Goal: Task Accomplishment & Management: Manage account settings

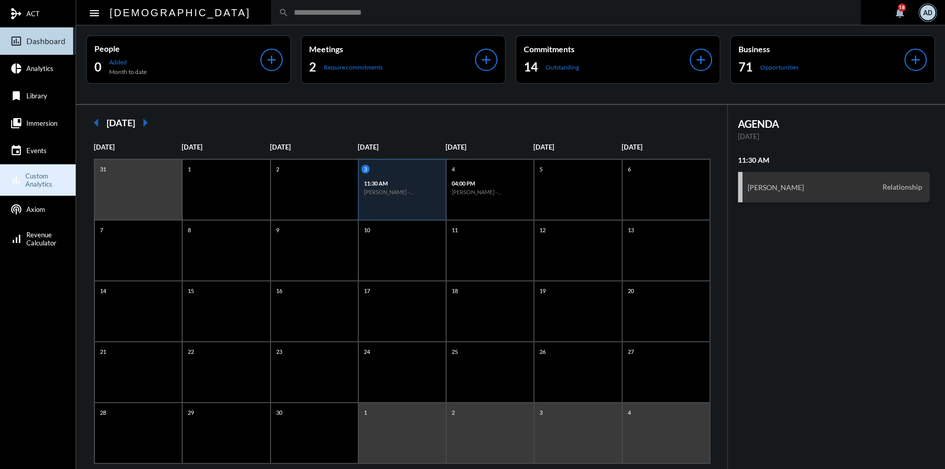
click at [37, 176] on span "Custom Analytics" at bounding box center [49, 180] width 48 height 16
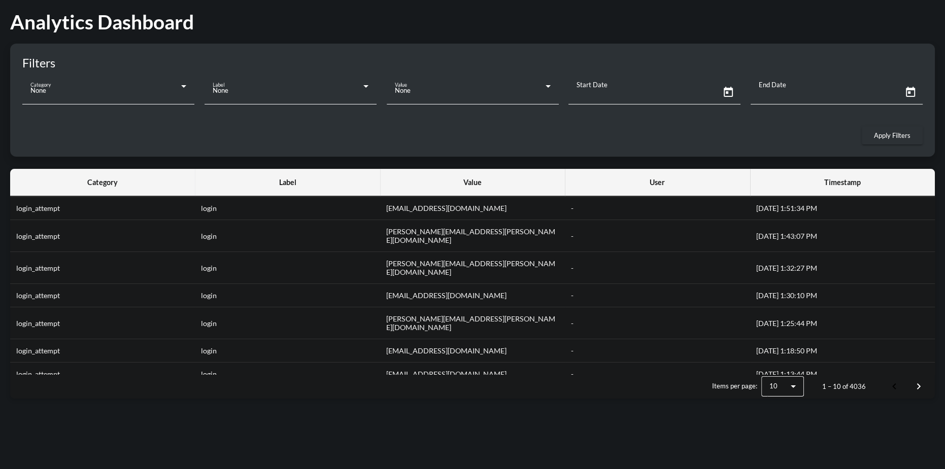
click at [183, 85] on icon at bounding box center [184, 86] width 12 height 12
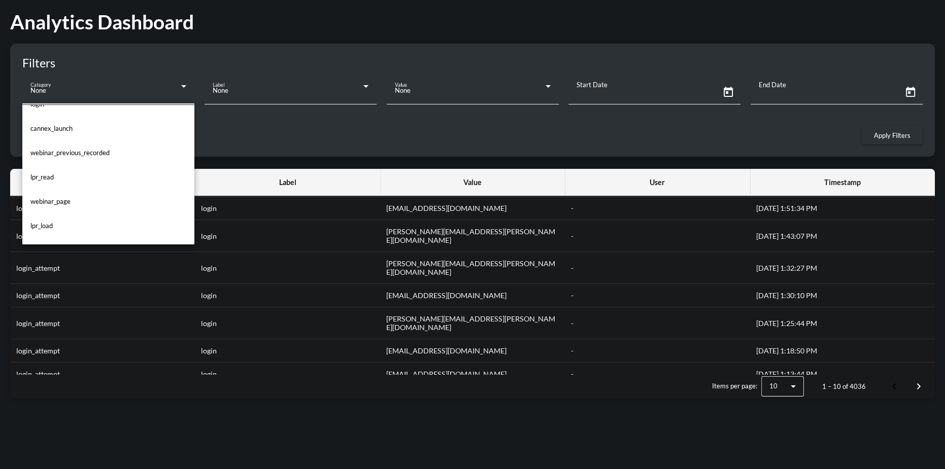
scroll to position [92, 0]
click at [64, 125] on span "cannex_launch" at bounding box center [51, 127] width 42 height 8
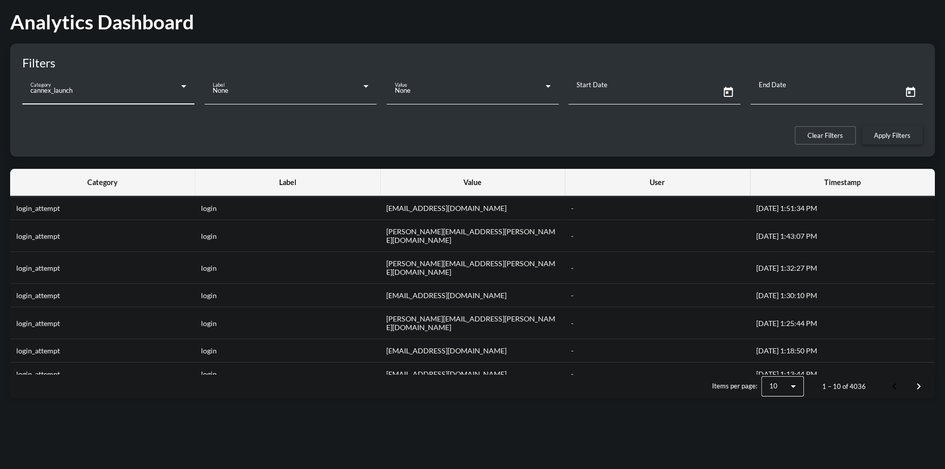
click at [882, 138] on span "Apply Filters" at bounding box center [892, 135] width 37 height 8
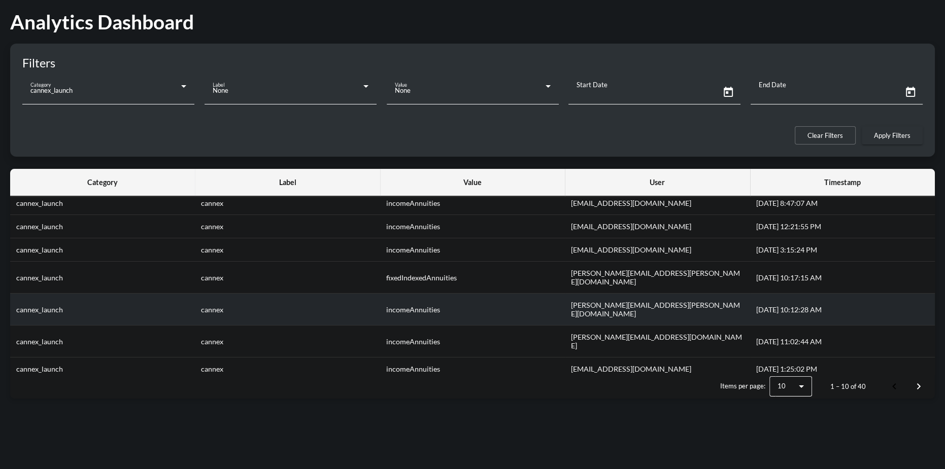
scroll to position [53, 0]
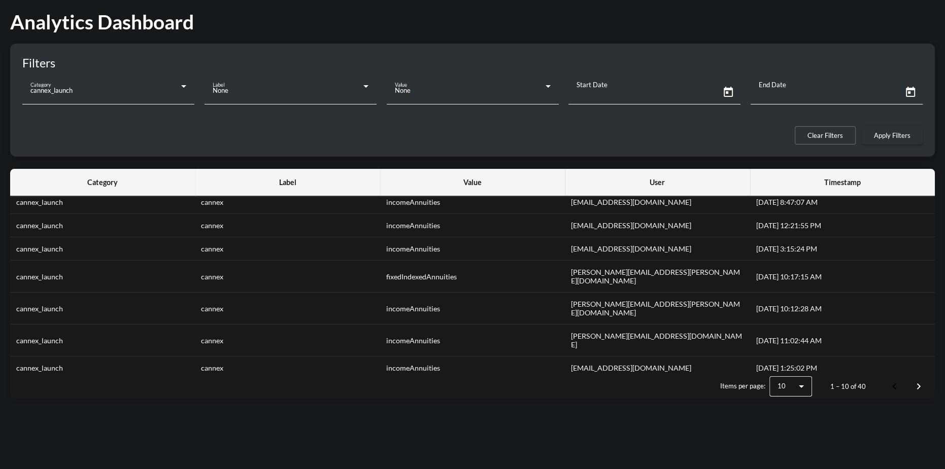
click at [856, 35] on div "Analytics Dashboard Filters Category cannex_launch Label None Value None Start …" at bounding box center [472, 204] width 945 height 409
click at [17, 27] on h1 "Analytics Dashboard" at bounding box center [472, 21] width 924 height 23
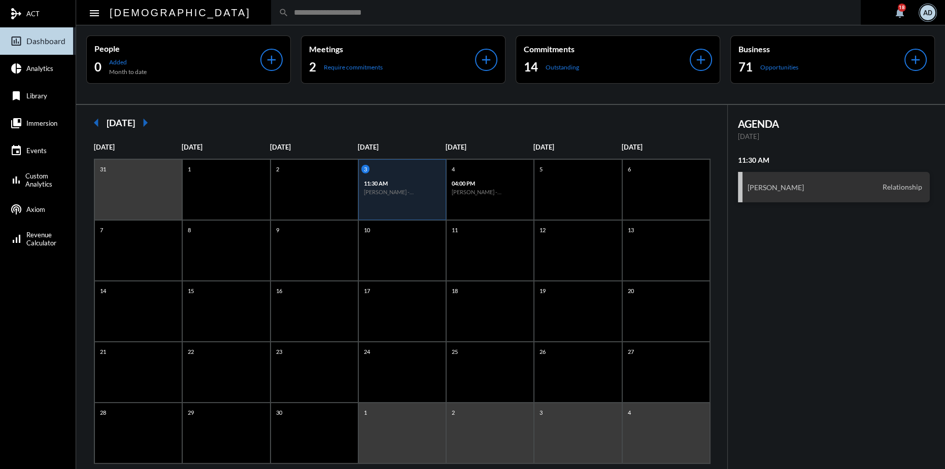
click at [271, 19] on div "search" at bounding box center [565, 12] width 589 height 25
click at [289, 15] on input "text" at bounding box center [571, 12] width 564 height 9
type input "*******"
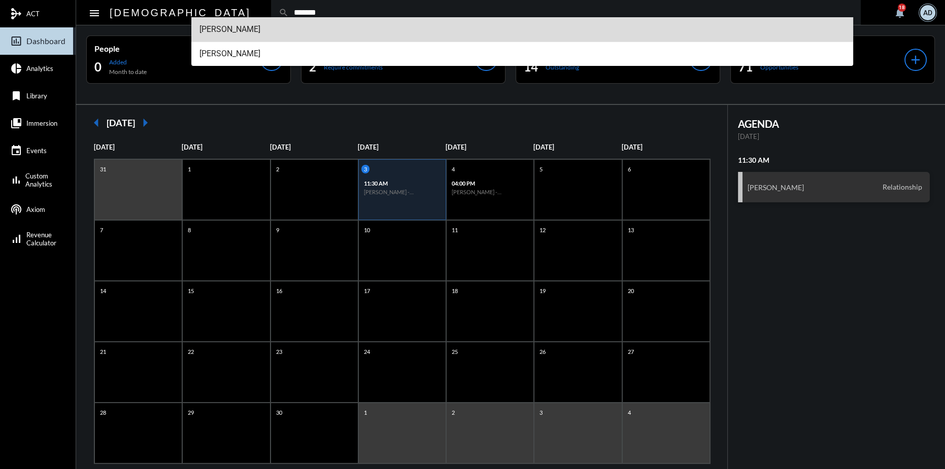
click at [223, 26] on span "[PERSON_NAME]" at bounding box center [521, 29] width 645 height 24
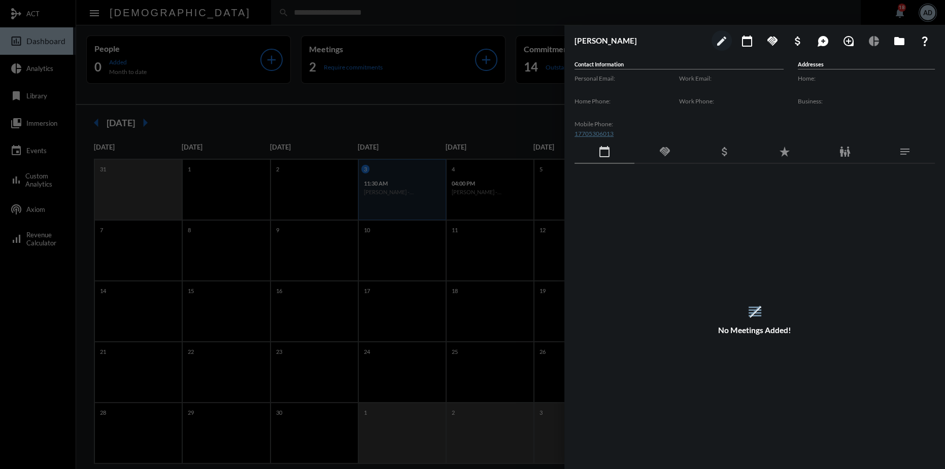
click at [921, 15] on div at bounding box center [472, 234] width 945 height 469
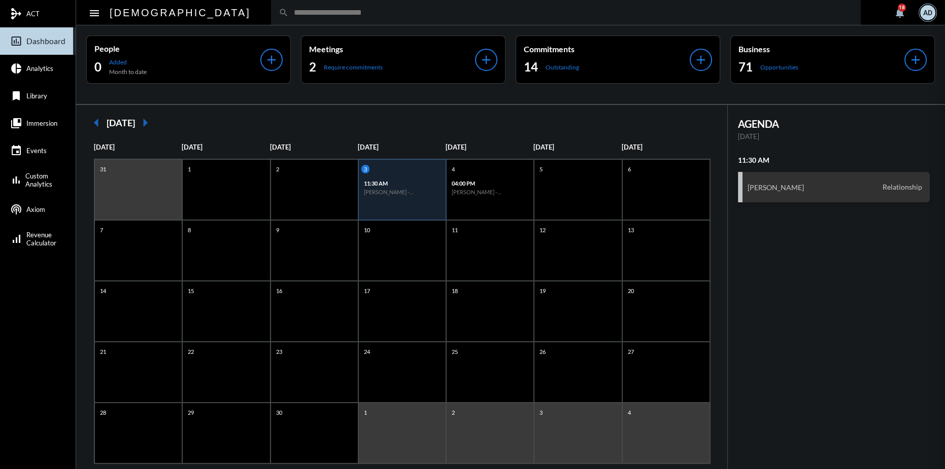
click at [932, 14] on div "AD" at bounding box center [927, 12] width 15 height 15
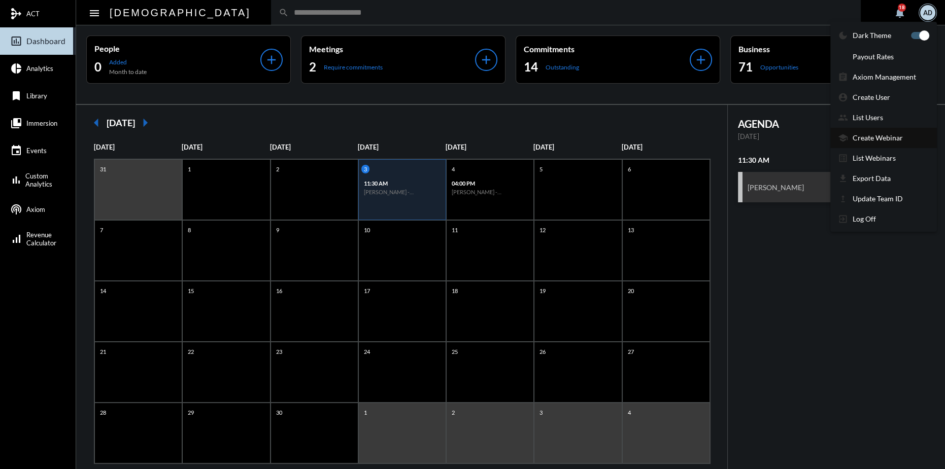
click at [866, 128] on section "school Create Webinar" at bounding box center [883, 138] width 107 height 20
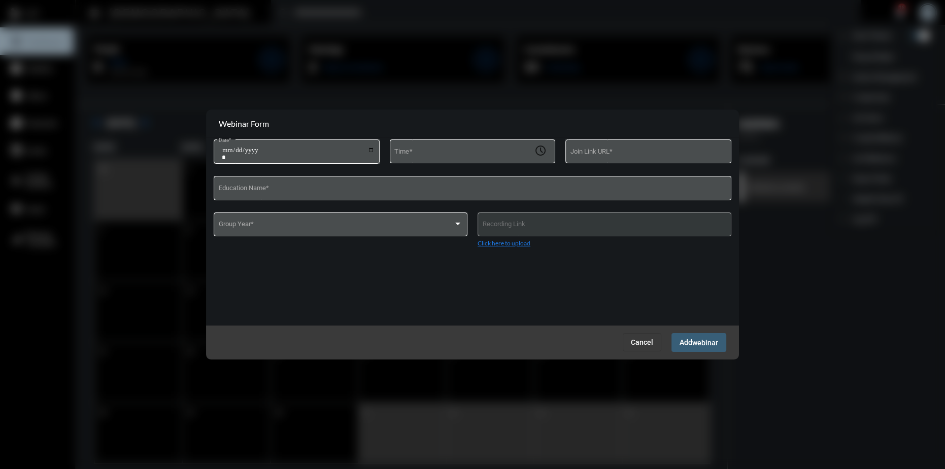
click at [866, 119] on div at bounding box center [472, 234] width 945 height 469
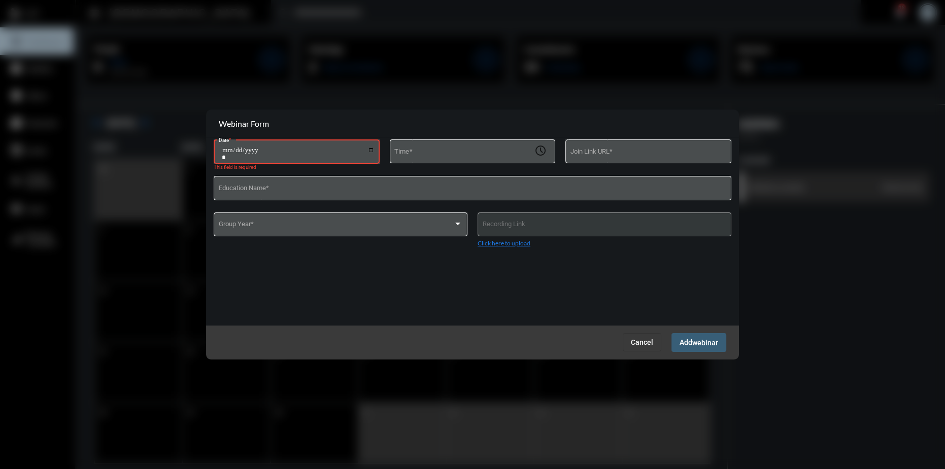
click at [726, 113] on section "Webinar Form" at bounding box center [472, 124] width 533 height 28
click at [646, 341] on span "Cancel" at bounding box center [642, 342] width 22 height 8
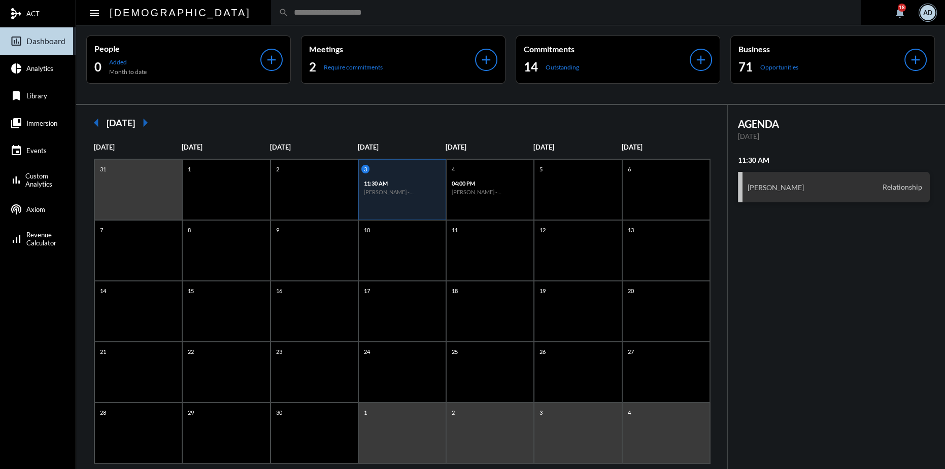
click at [924, 15] on div "AD" at bounding box center [927, 12] width 15 height 15
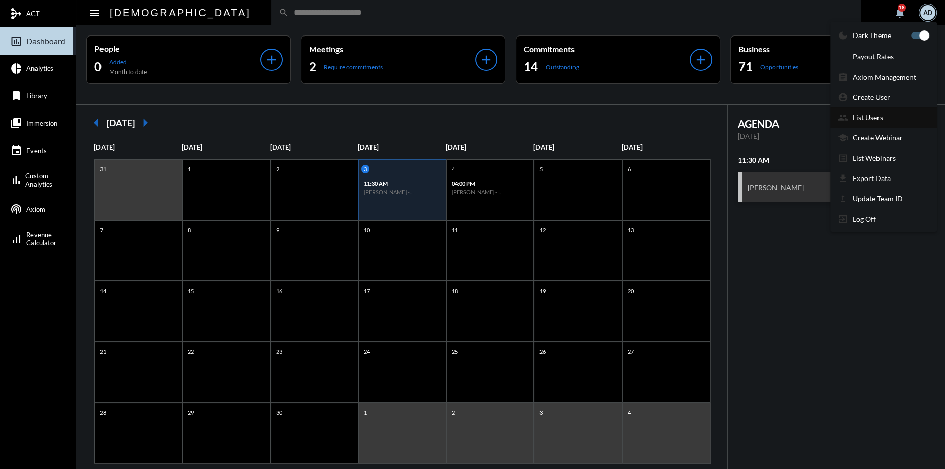
click at [867, 116] on p "List Users" at bounding box center [867, 117] width 30 height 9
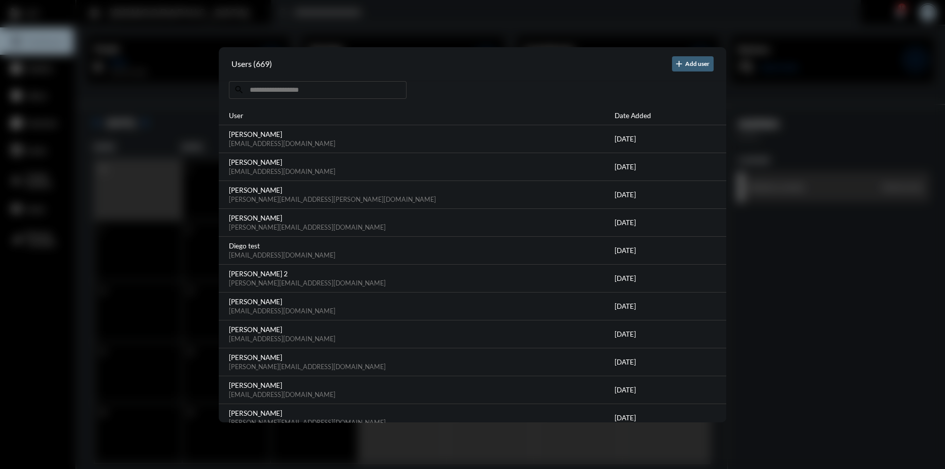
click at [298, 89] on input at bounding box center [318, 90] width 178 height 18
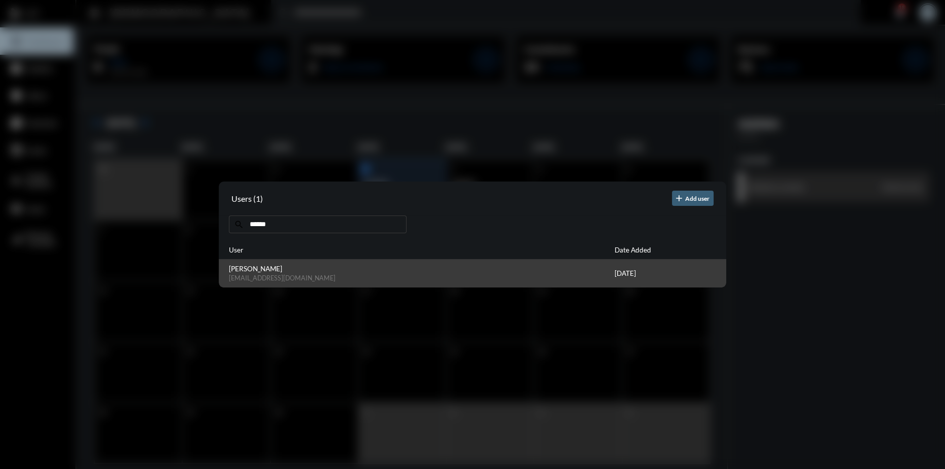
type input "******"
click at [322, 282] on div "[PERSON_NAME] [EMAIL_ADDRESS][DOMAIN_NAME] [DATE]" at bounding box center [472, 274] width 507 height 28
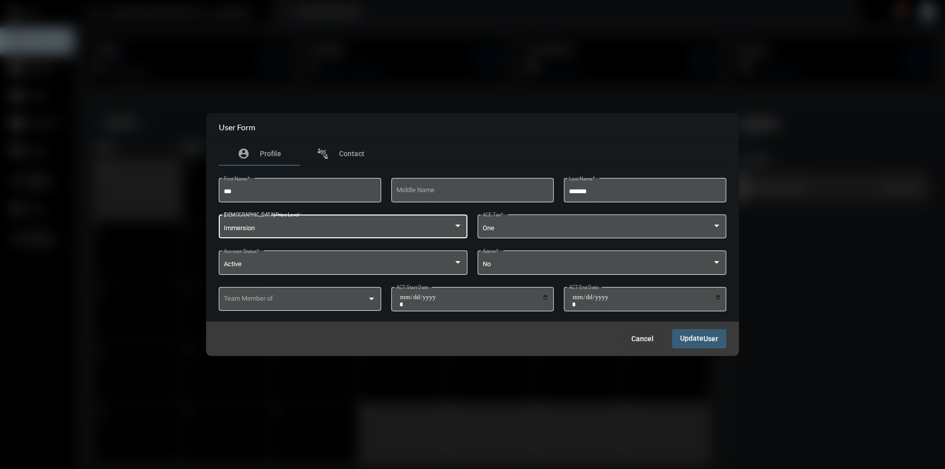
click at [333, 231] on div "Immersion" at bounding box center [339, 229] width 230 height 8
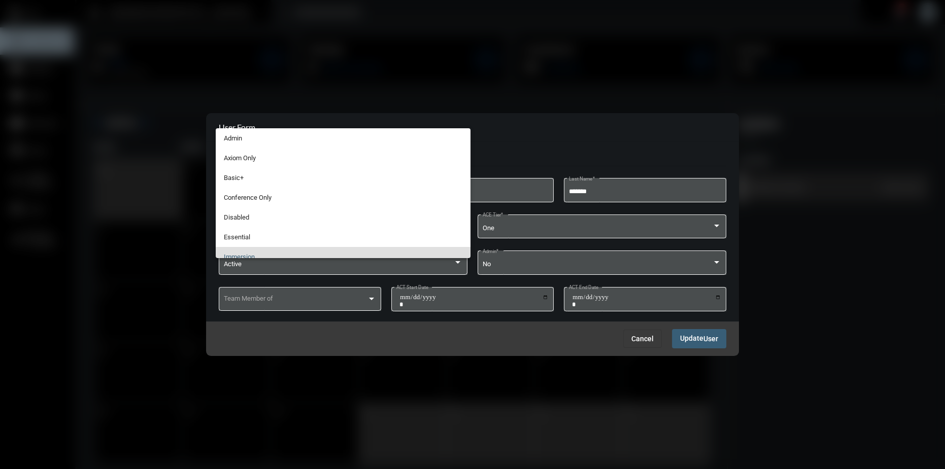
scroll to position [28, 0]
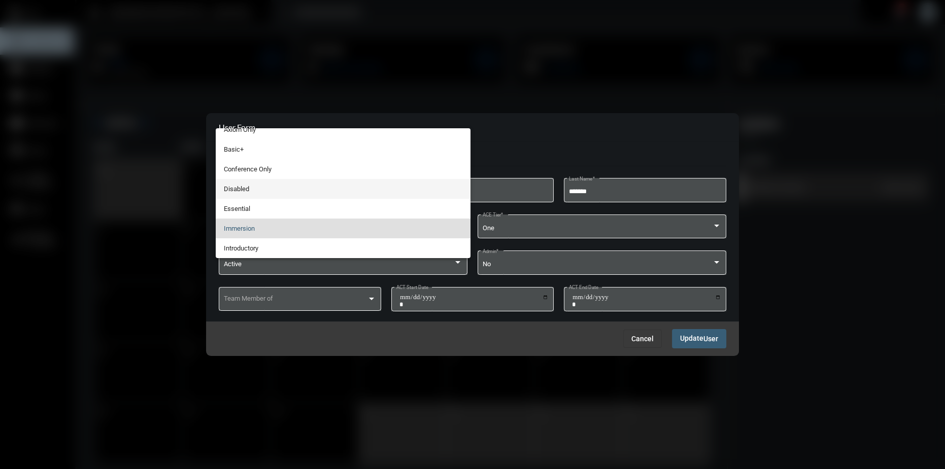
click at [252, 185] on span "Disabled" at bounding box center [343, 189] width 239 height 20
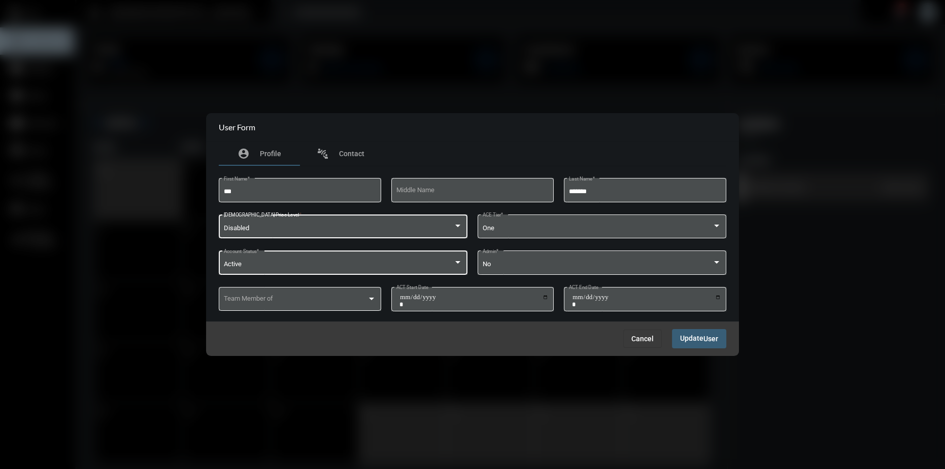
click at [249, 258] on div "Active Account Status *" at bounding box center [343, 262] width 239 height 26
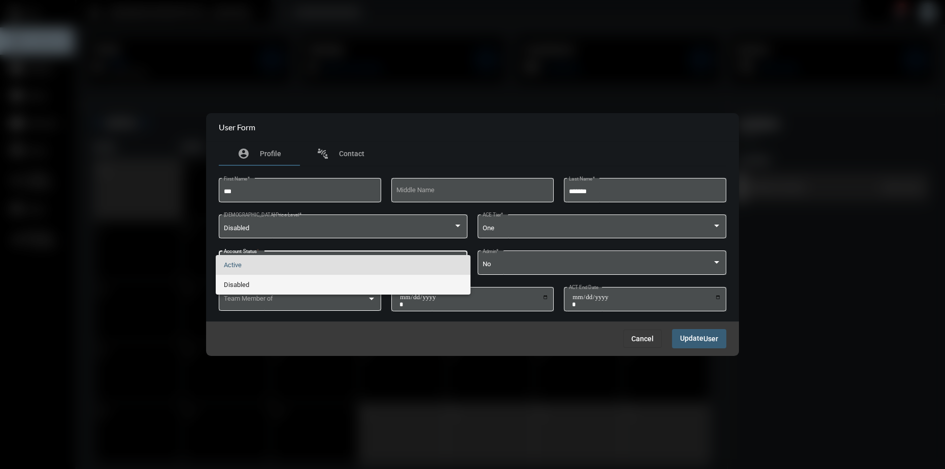
click at [253, 284] on span "Disabled" at bounding box center [343, 285] width 239 height 20
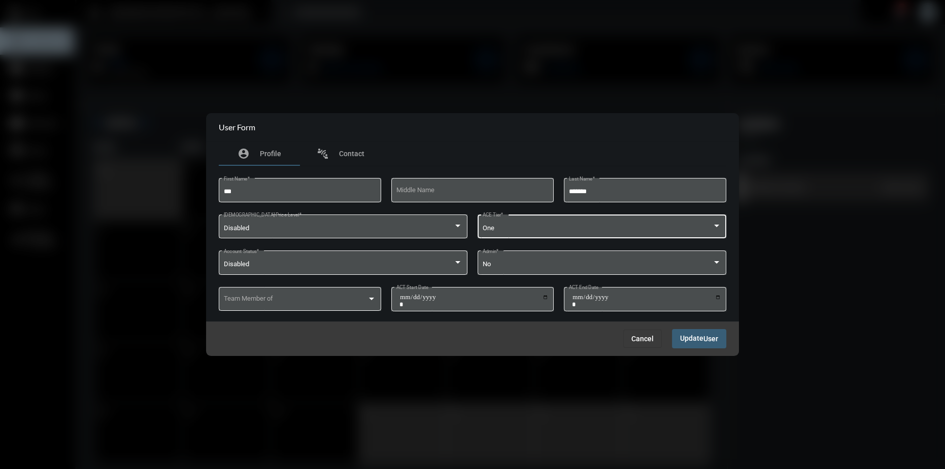
click at [542, 219] on div "One ACE Tier *" at bounding box center [601, 226] width 239 height 26
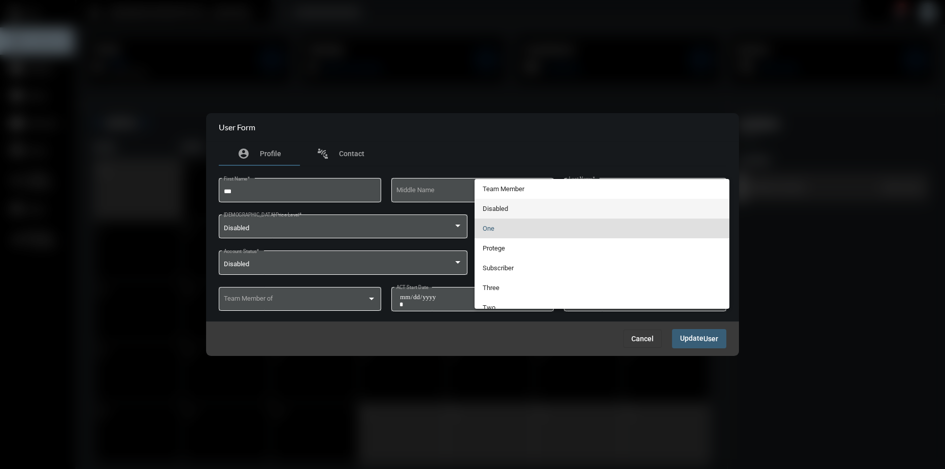
click at [506, 207] on span "Disabled" at bounding box center [601, 209] width 239 height 20
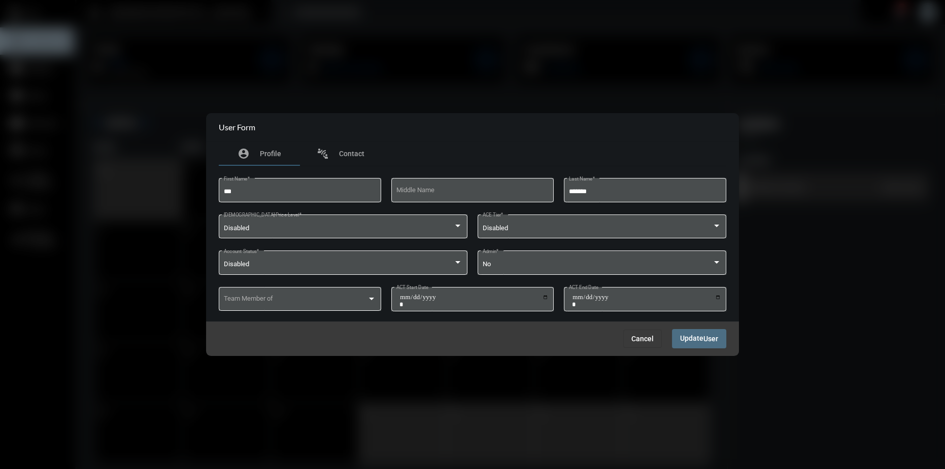
click at [689, 342] on span "Update User" at bounding box center [699, 338] width 38 height 8
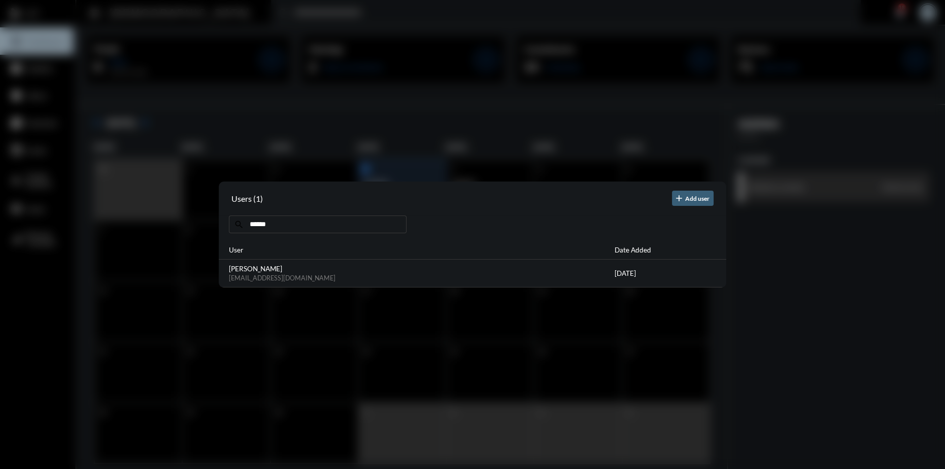
click at [350, 146] on div at bounding box center [472, 234] width 945 height 469
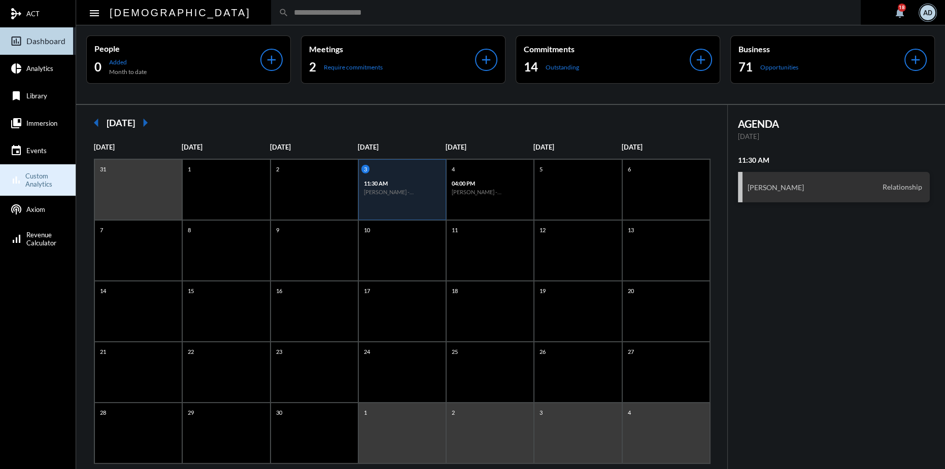
click at [33, 179] on span "Custom Analytics" at bounding box center [49, 180] width 48 height 16
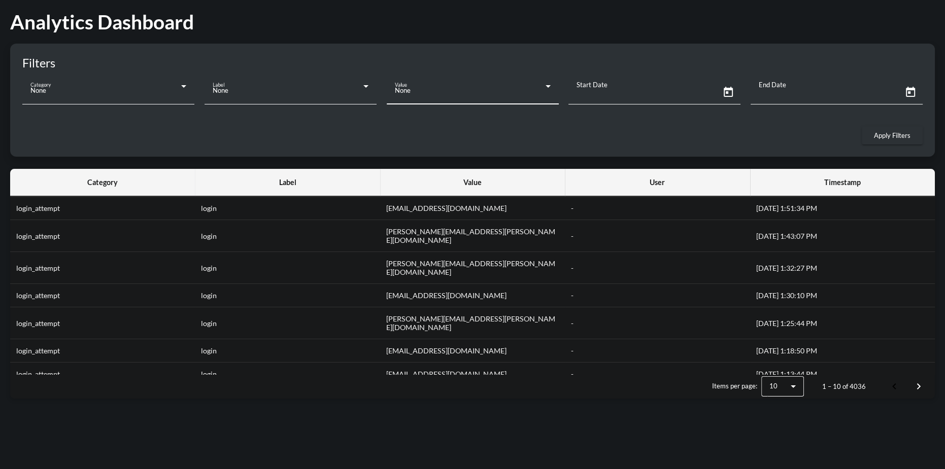
click at [452, 91] on div "None" at bounding box center [470, 90] width 151 height 8
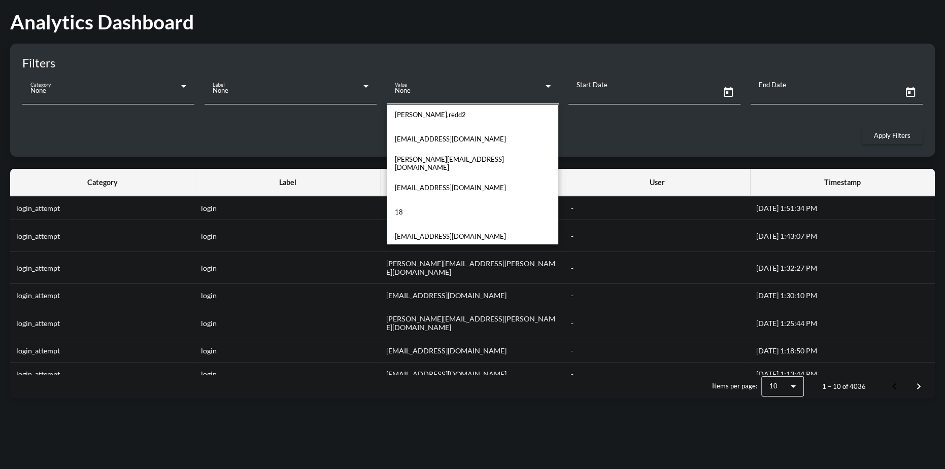
scroll to position [1622, 0]
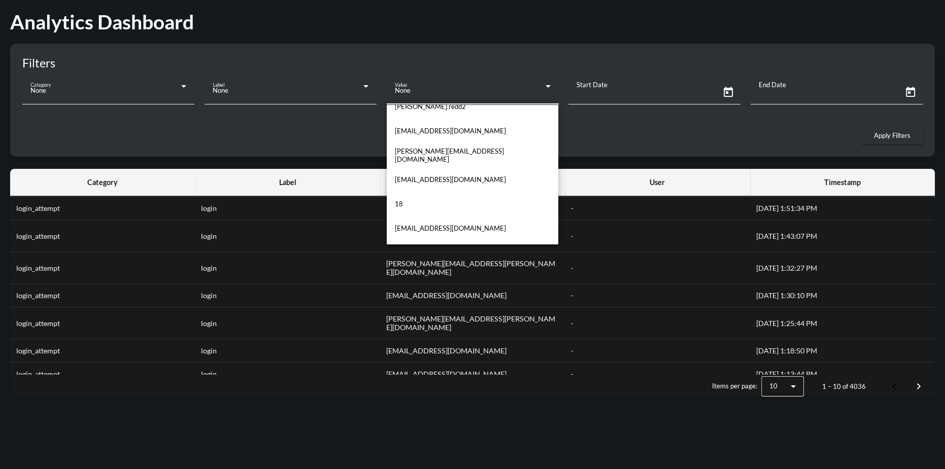
click at [125, 87] on div at bounding box center [472, 234] width 945 height 469
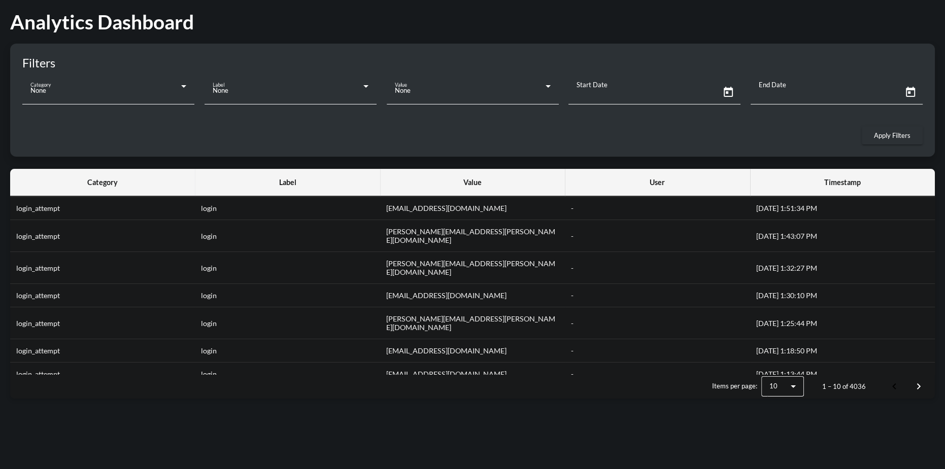
click at [112, 92] on div "None" at bounding box center [105, 90] width 151 height 8
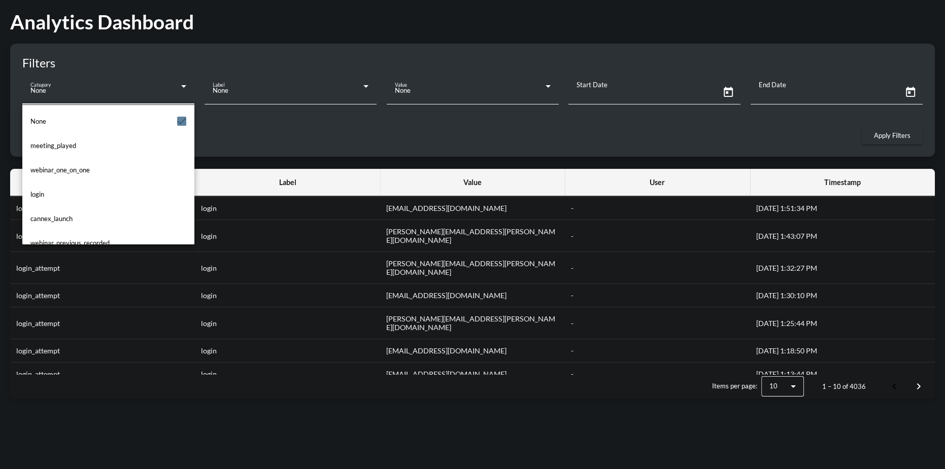
click at [67, 221] on span "cannex_launch" at bounding box center [51, 219] width 42 height 8
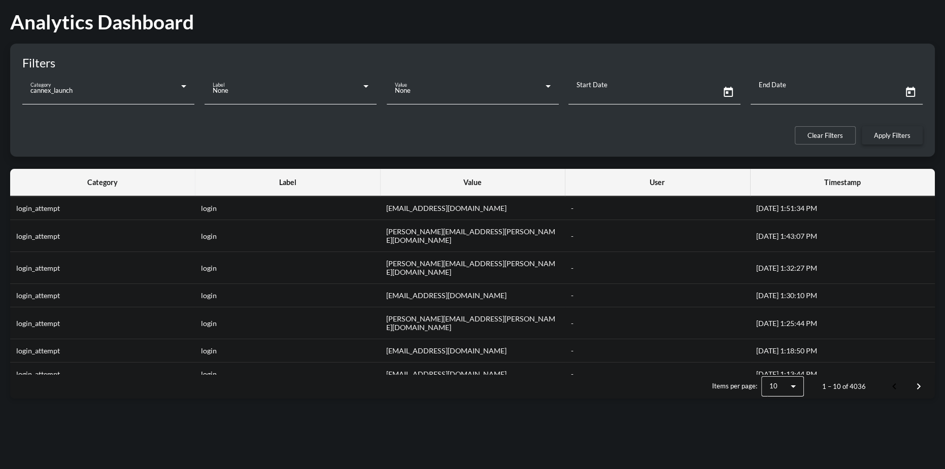
click at [882, 134] on span "Apply Filters" at bounding box center [892, 135] width 37 height 8
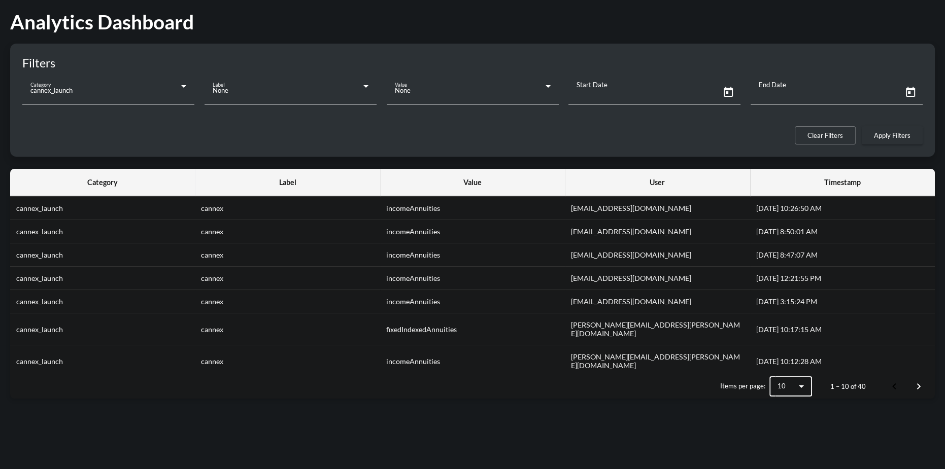
click at [805, 387] on icon at bounding box center [801, 386] width 12 height 12
click at [916, 383] on div at bounding box center [472, 234] width 945 height 469
click at [917, 384] on span "Next page" at bounding box center [918, 386] width 24 height 24
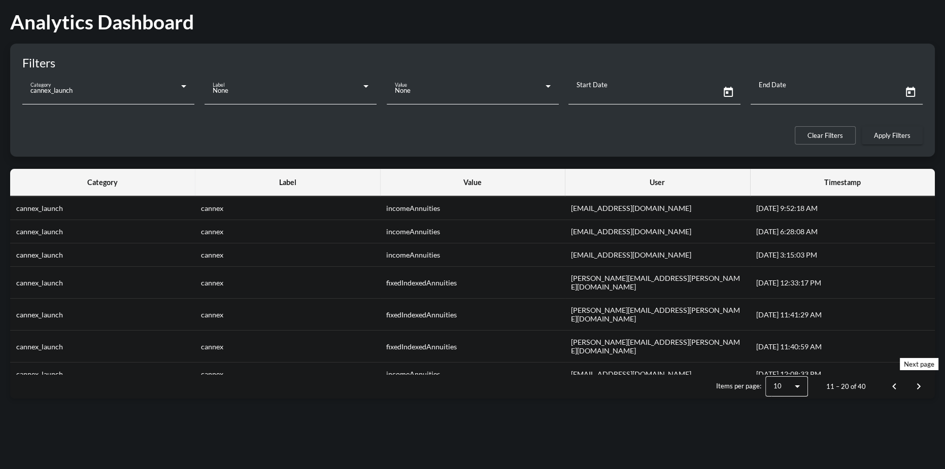
click at [912, 385] on span "Next page" at bounding box center [918, 386] width 24 height 24
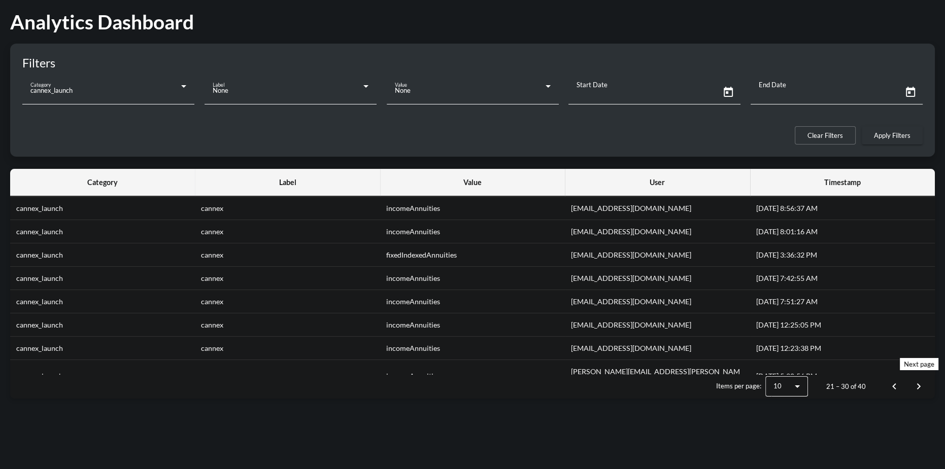
click at [916, 386] on span "Next page" at bounding box center [918, 386] width 24 height 24
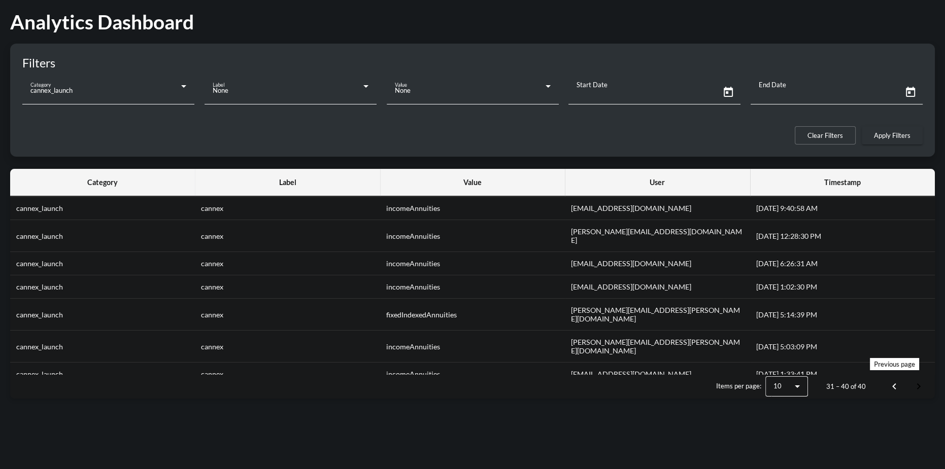
click at [893, 382] on span "Previous page" at bounding box center [894, 386] width 24 height 24
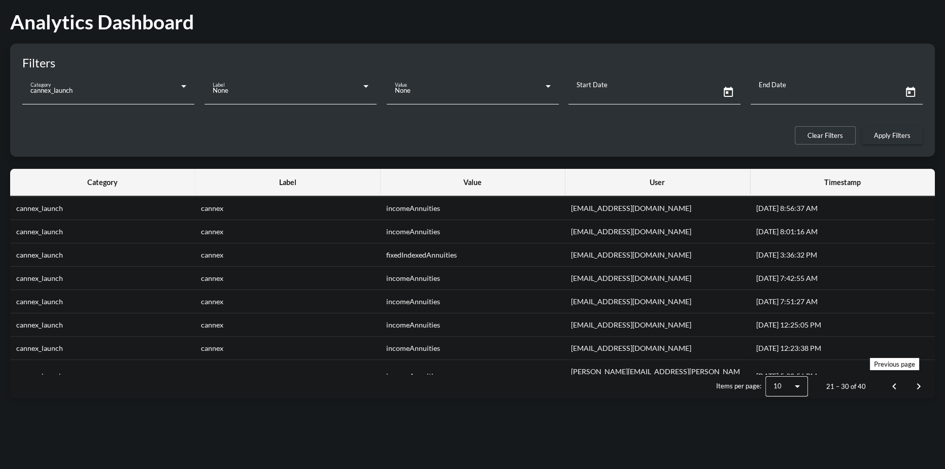
click at [893, 382] on span "Previous page" at bounding box center [894, 386] width 24 height 24
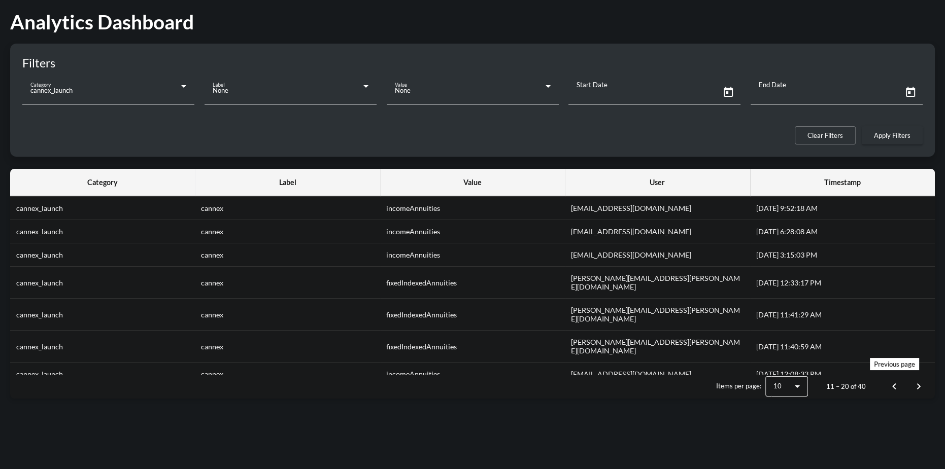
click at [893, 382] on span "Previous page" at bounding box center [894, 386] width 24 height 24
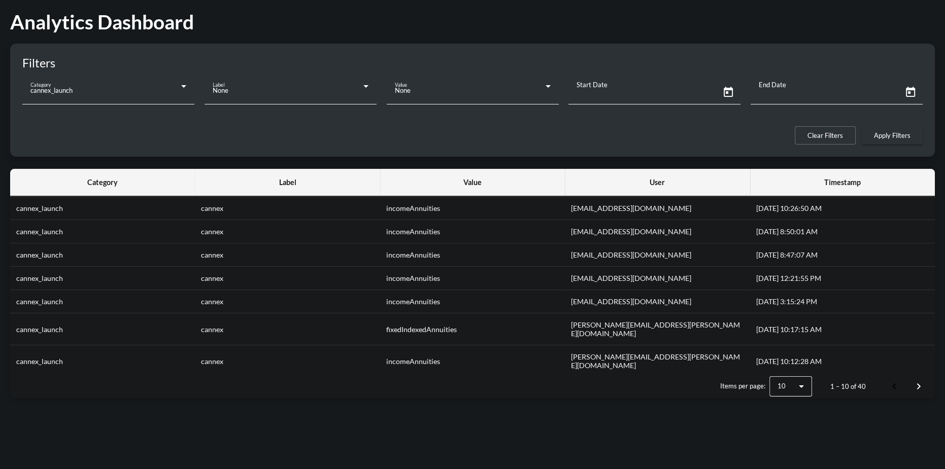
click at [642, 21] on h1 "Analytics Dashboard" at bounding box center [472, 21] width 924 height 23
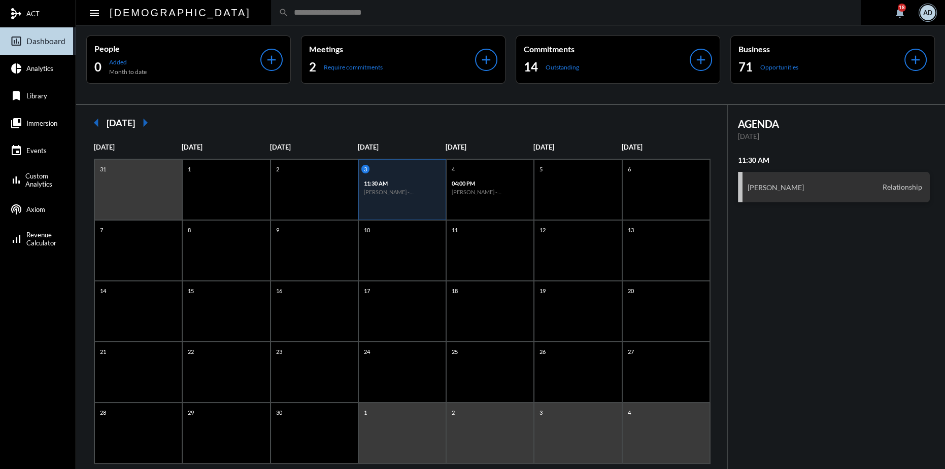
click at [916, 9] on section "notifications [DATE]" at bounding box center [909, 12] width 56 height 25
click at [924, 8] on div "AD" at bounding box center [927, 12] width 15 height 15
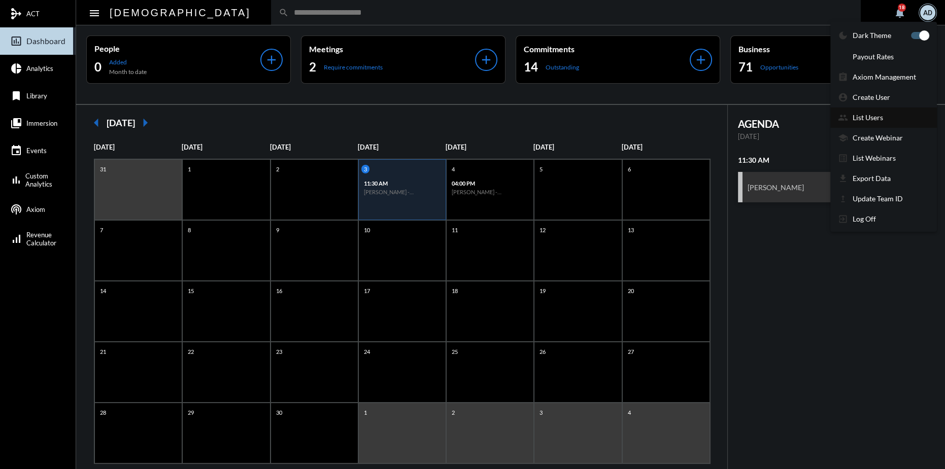
click at [859, 117] on p "List Users" at bounding box center [867, 117] width 30 height 9
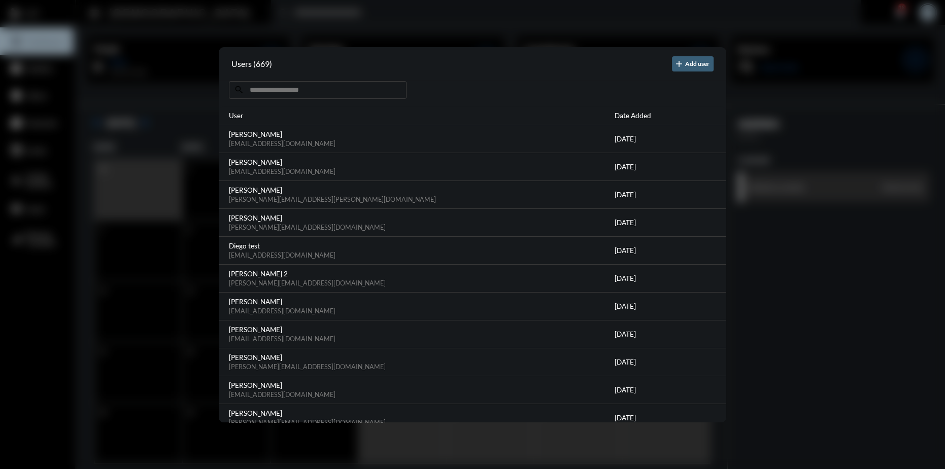
click at [285, 94] on input at bounding box center [318, 90] width 178 height 18
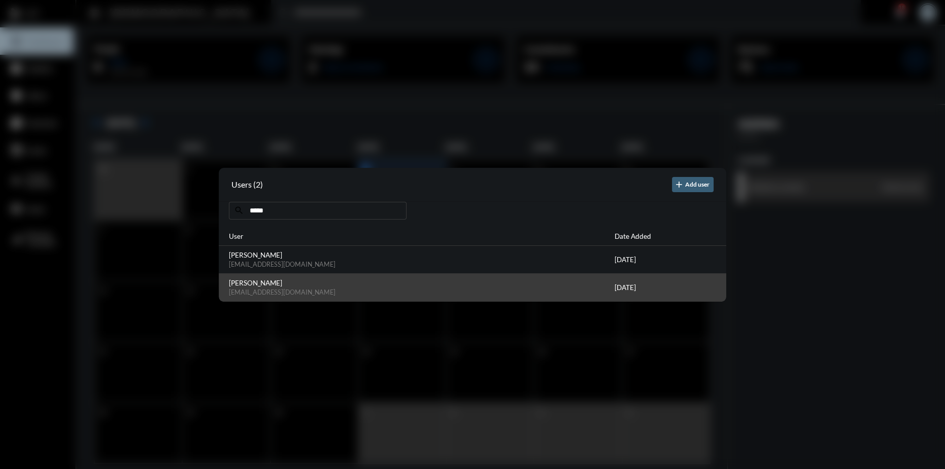
type input "*****"
click at [274, 287] on div "[PERSON_NAME] [EMAIL_ADDRESS][DOMAIN_NAME]" at bounding box center [422, 287] width 386 height 17
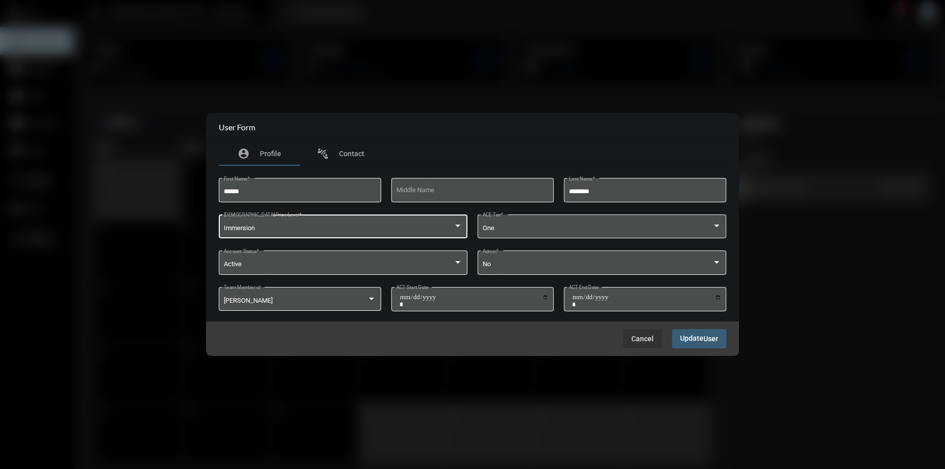
click at [316, 226] on div "Immersion" at bounding box center [339, 229] width 230 height 8
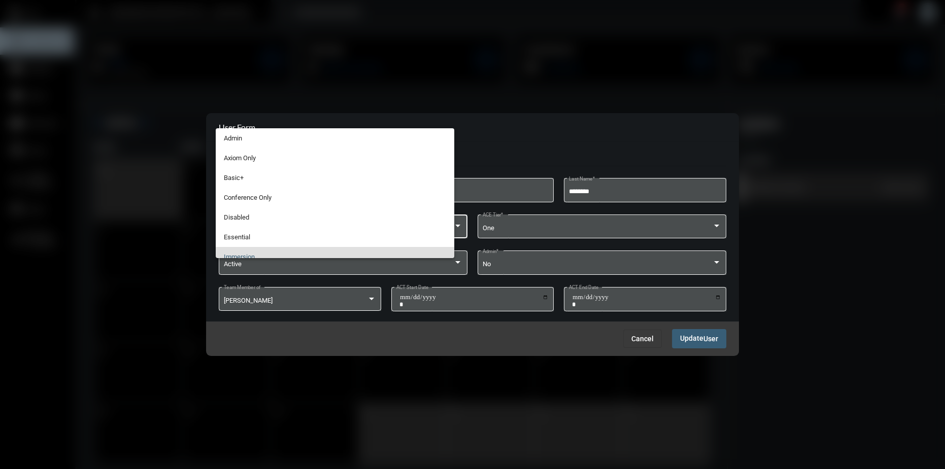
scroll to position [28, 0]
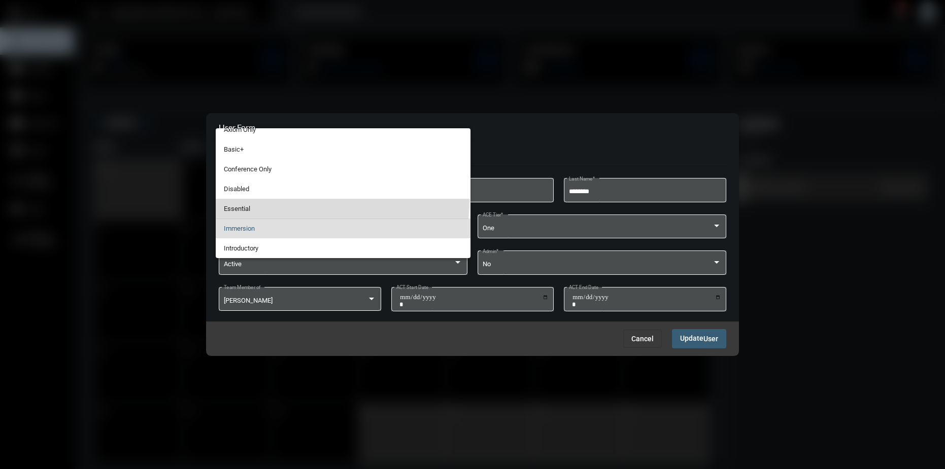
click at [283, 199] on span "Essential" at bounding box center [343, 209] width 239 height 20
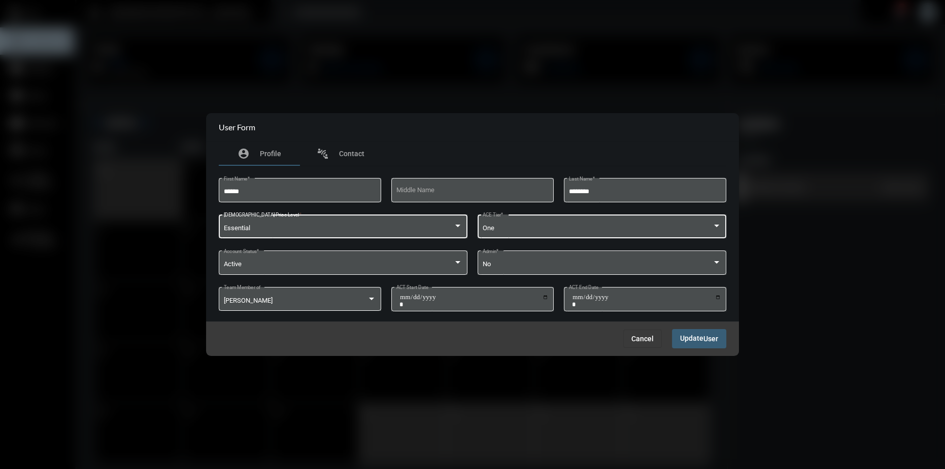
click at [512, 221] on div "One ACE Tier *" at bounding box center [601, 226] width 239 height 26
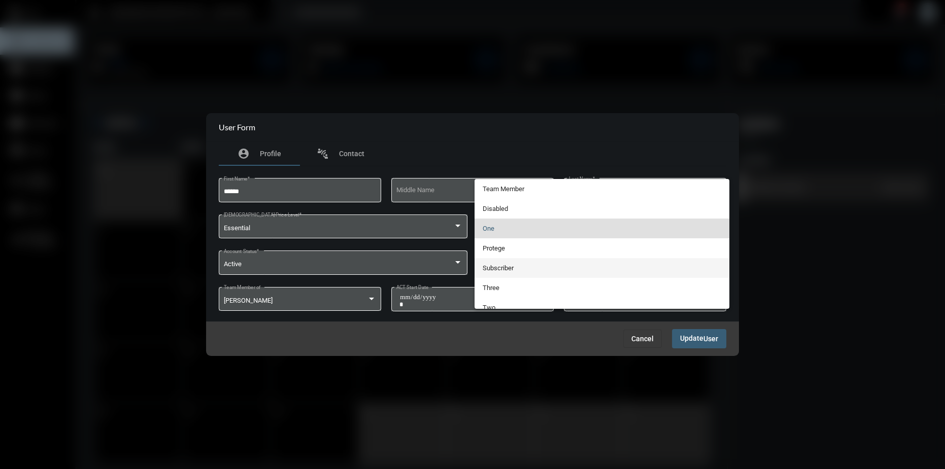
click at [498, 268] on span "Subscriber" at bounding box center [601, 268] width 239 height 20
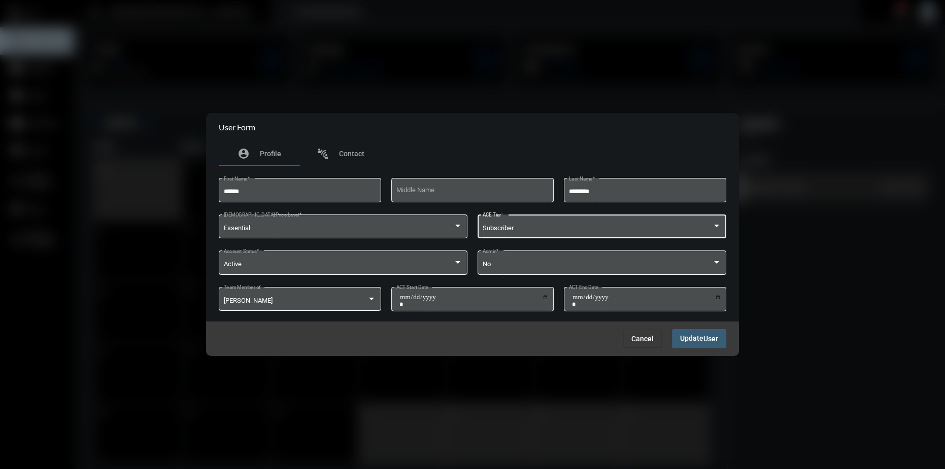
click at [702, 341] on span "Update User" at bounding box center [699, 338] width 38 height 8
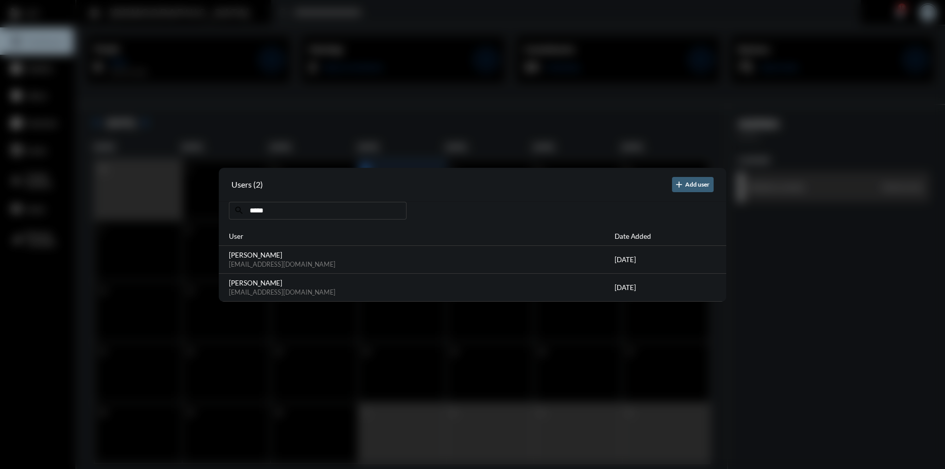
click at [429, 353] on div at bounding box center [472, 234] width 945 height 469
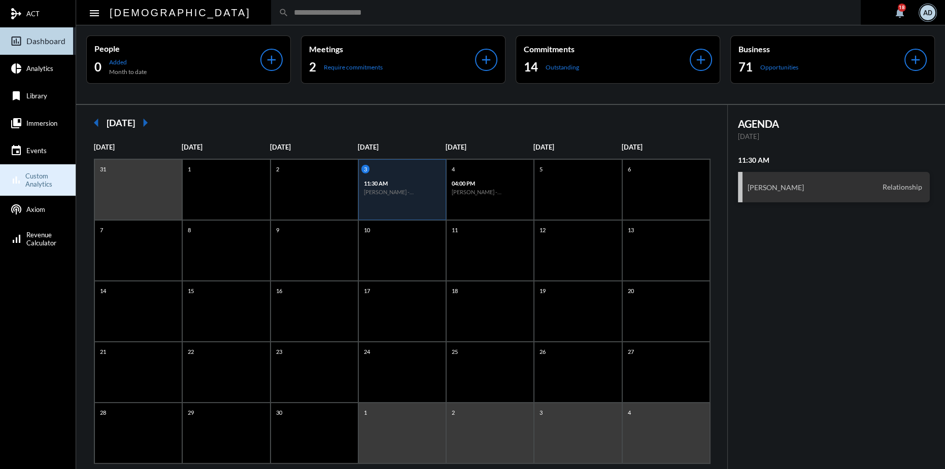
click at [31, 180] on span "Custom Analytics" at bounding box center [49, 180] width 48 height 16
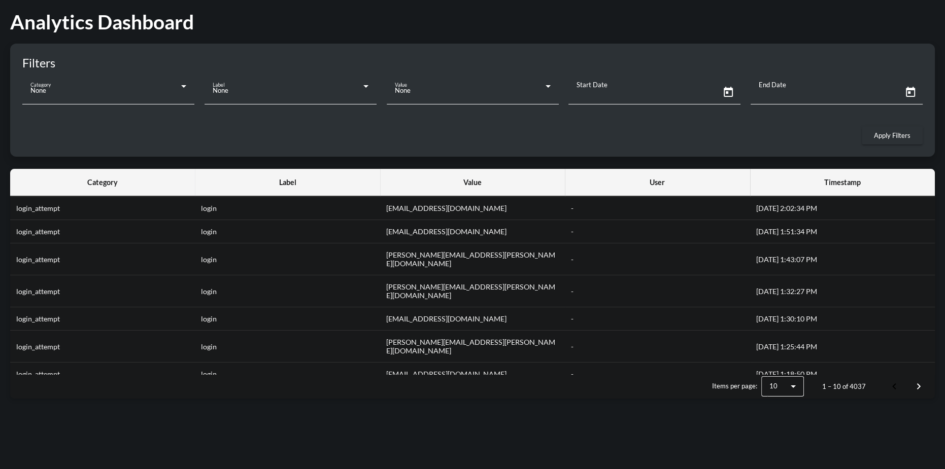
click at [337, 87] on div "None" at bounding box center [288, 90] width 151 height 8
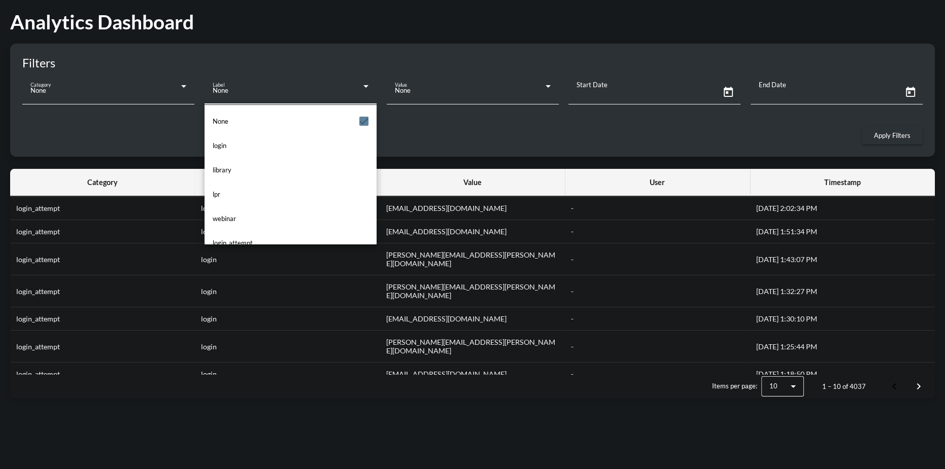
click at [124, 86] on div at bounding box center [472, 234] width 945 height 469
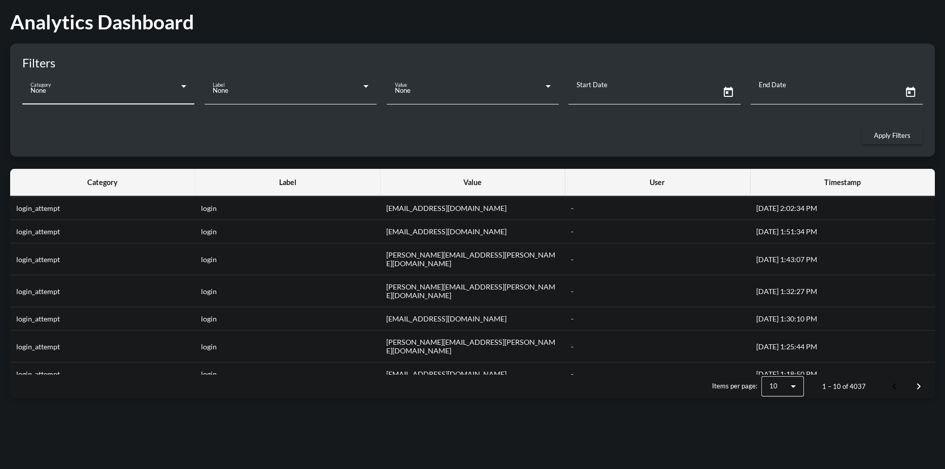
click at [156, 96] on div "None" at bounding box center [108, 90] width 156 height 20
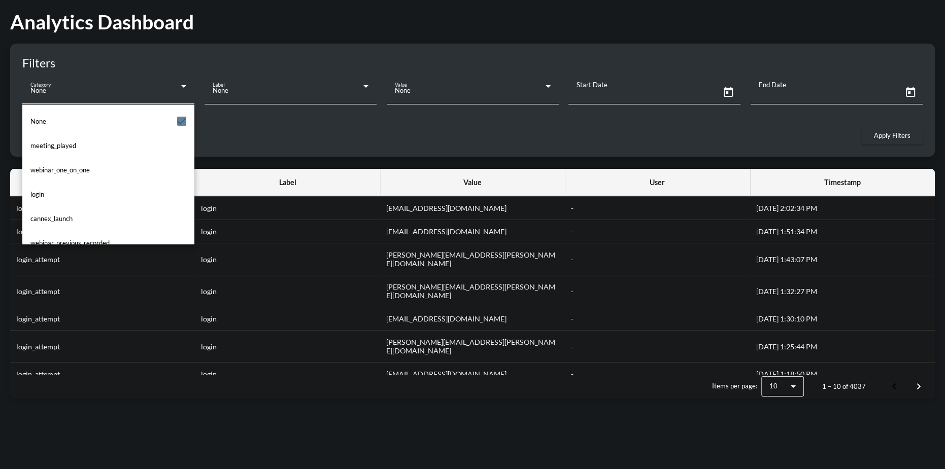
click at [82, 219] on mat-option "cannex_launch" at bounding box center [108, 218] width 172 height 24
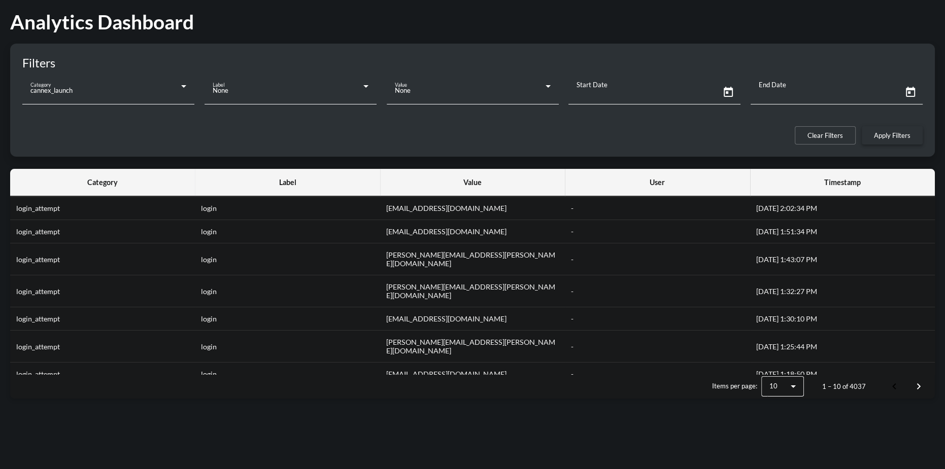
click at [891, 138] on span "Apply Filters" at bounding box center [892, 135] width 37 height 8
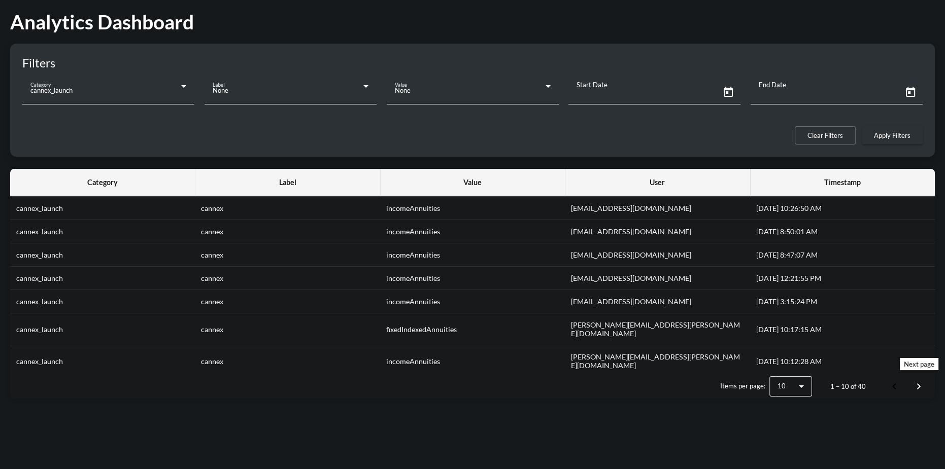
click at [922, 387] on span "Next page" at bounding box center [918, 386] width 24 height 24
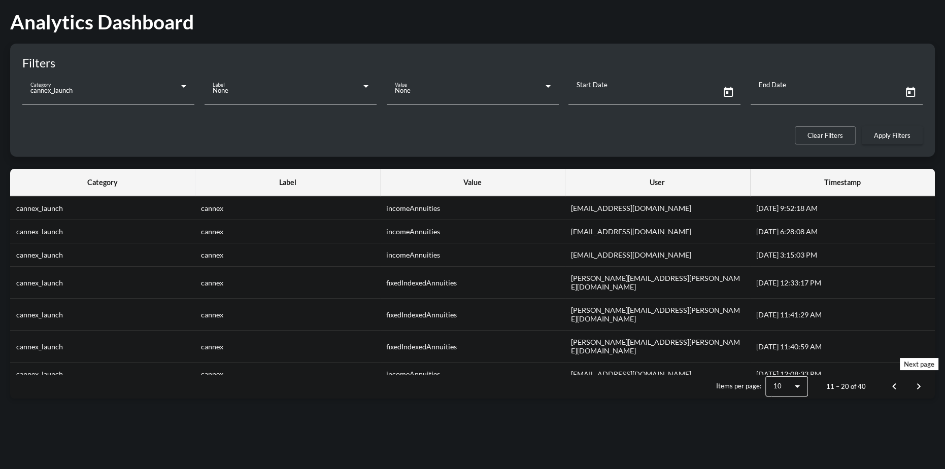
click at [914, 389] on span "Next page" at bounding box center [918, 386] width 24 height 24
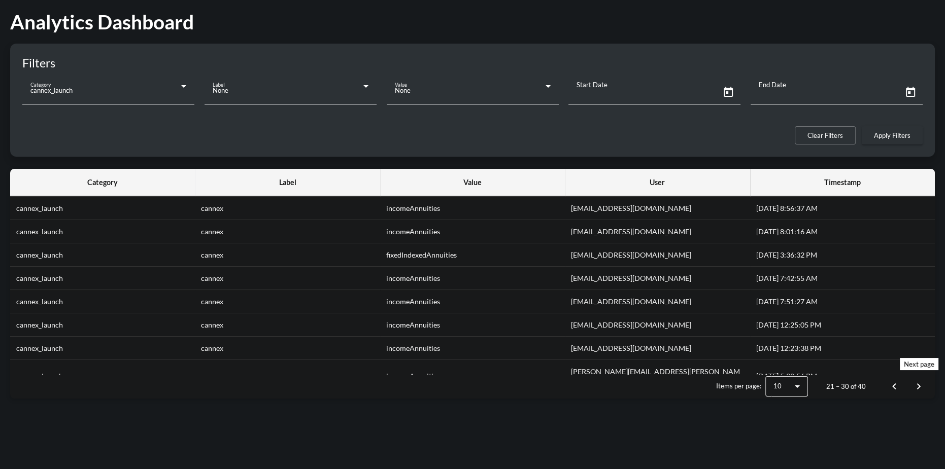
click at [924, 389] on span "Next page" at bounding box center [918, 386] width 24 height 24
